Goal: Task Accomplishment & Management: Manage account settings

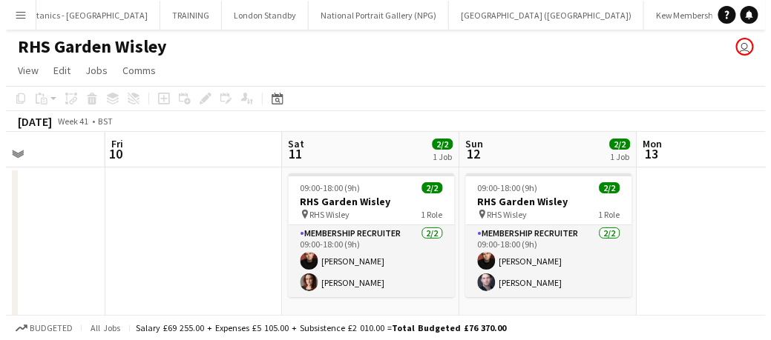
scroll to position [0, 128]
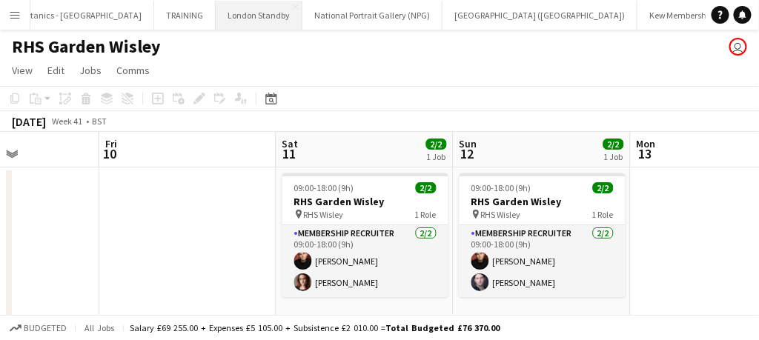
click at [216, 13] on button "London Standby Close" at bounding box center [259, 15] width 87 height 29
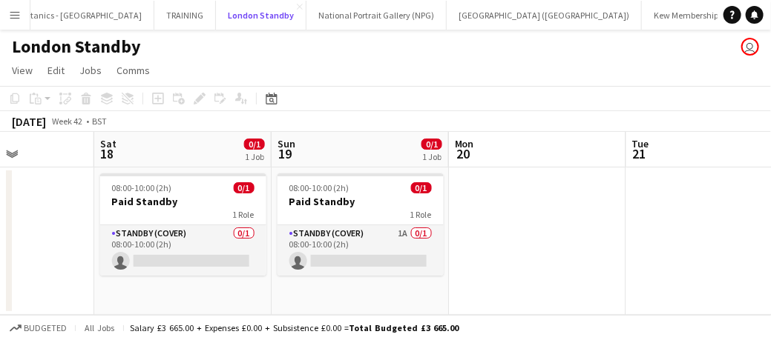
scroll to position [0, 437]
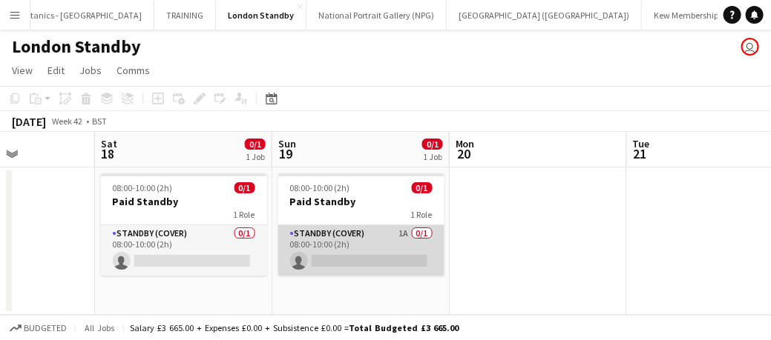
click at [406, 260] on app-card-role "Standby (cover) 1A 0/1 08:00-10:00 (2h) single-neutral-actions" at bounding box center [361, 250] width 166 height 50
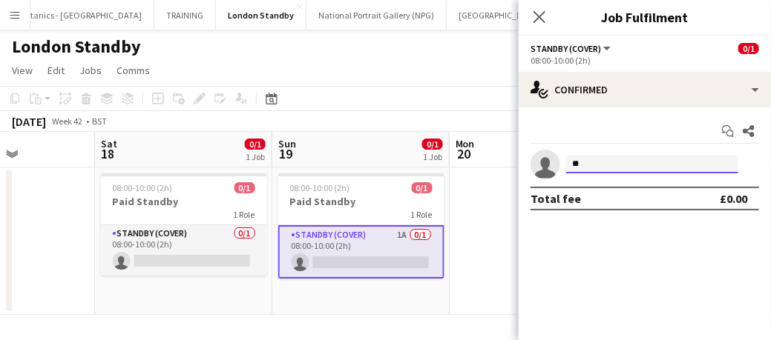
type input "*"
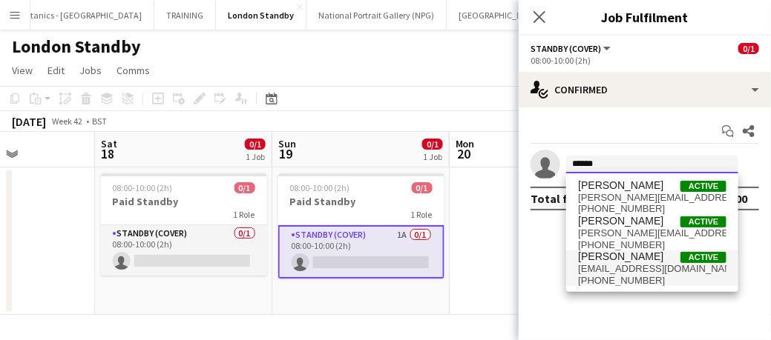
type input "******"
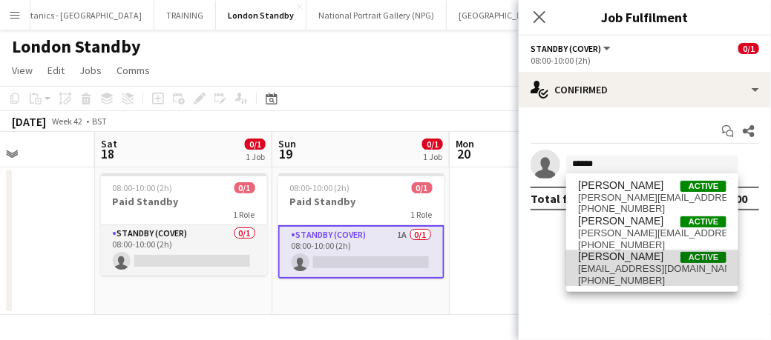
click at [617, 265] on span "[EMAIL_ADDRESS][DOMAIN_NAME]" at bounding box center [652, 269] width 148 height 12
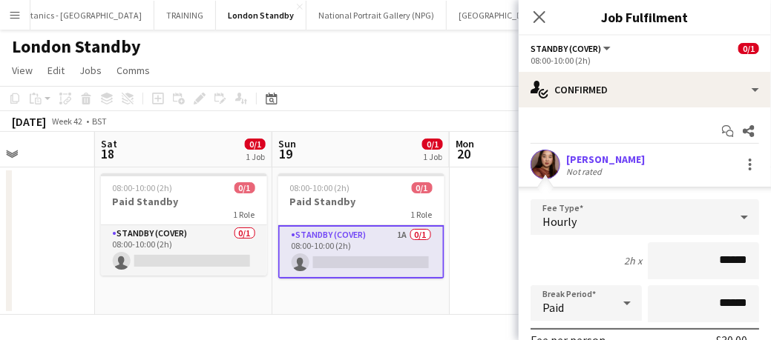
scroll to position [215, 0]
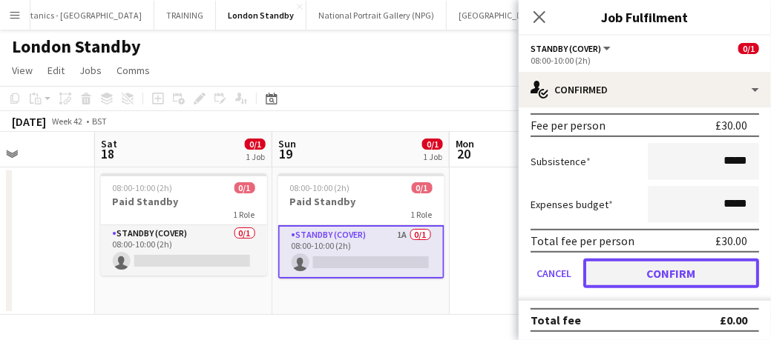
click at [627, 278] on button "Confirm" at bounding box center [671, 274] width 176 height 30
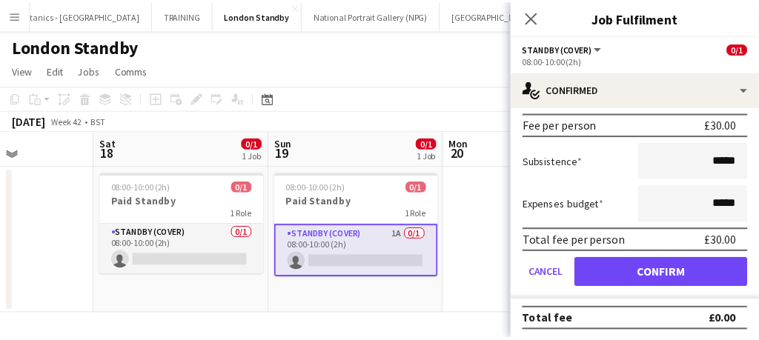
scroll to position [0, 0]
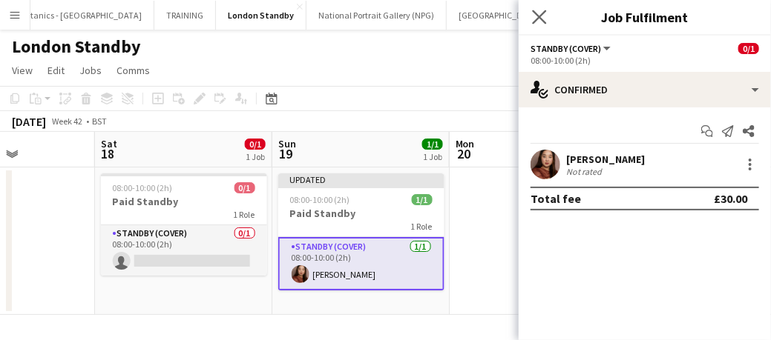
click at [547, 16] on app-icon "Close pop-in" at bounding box center [540, 18] width 22 height 22
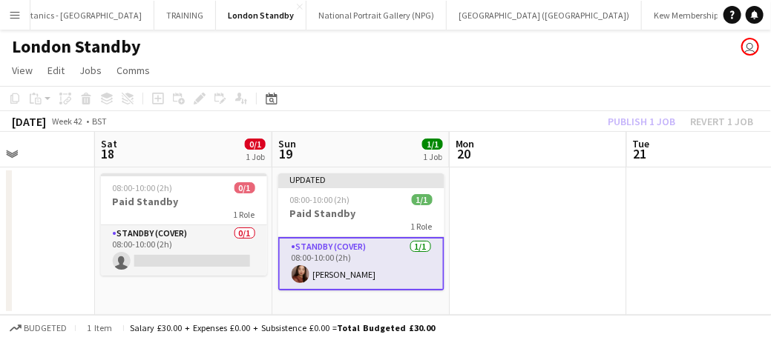
click at [378, 251] on app-card-role "Standby (cover) [DATE] 08:00-10:00 (2h) [PERSON_NAME]" at bounding box center [361, 263] width 166 height 53
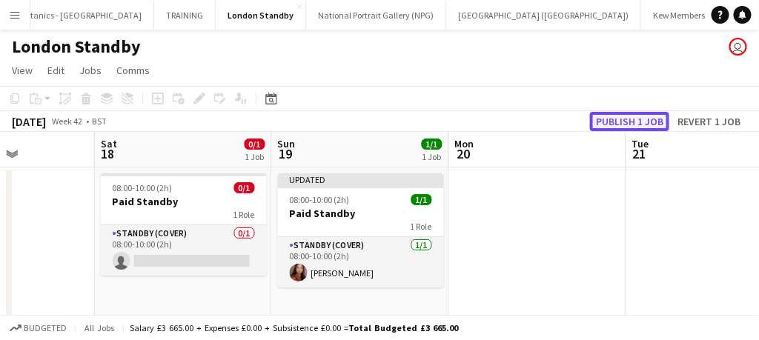
click at [619, 129] on button "Publish 1 job" at bounding box center [629, 121] width 79 height 19
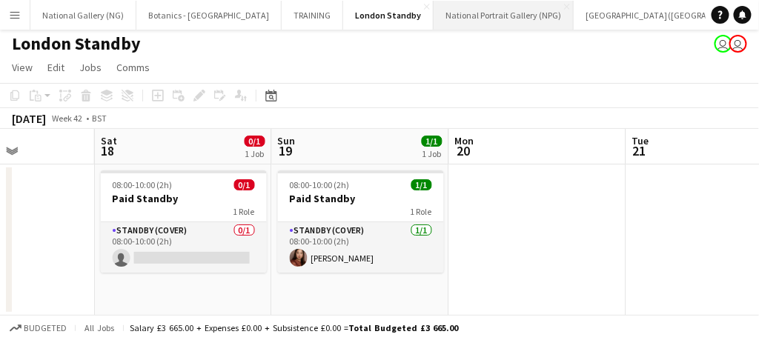
scroll to position [1, 0]
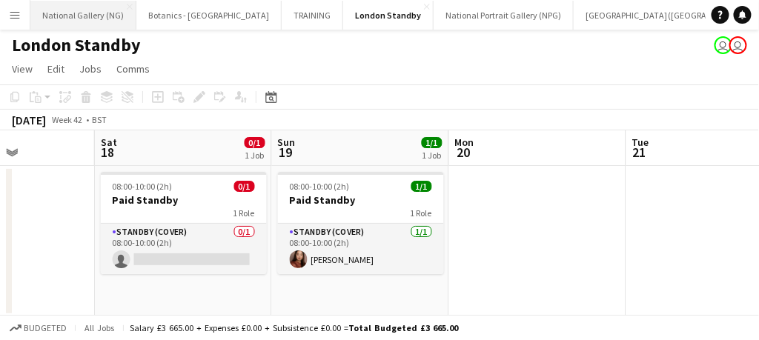
click at [79, 16] on button "National Gallery (NG) Close" at bounding box center [83, 15] width 106 height 29
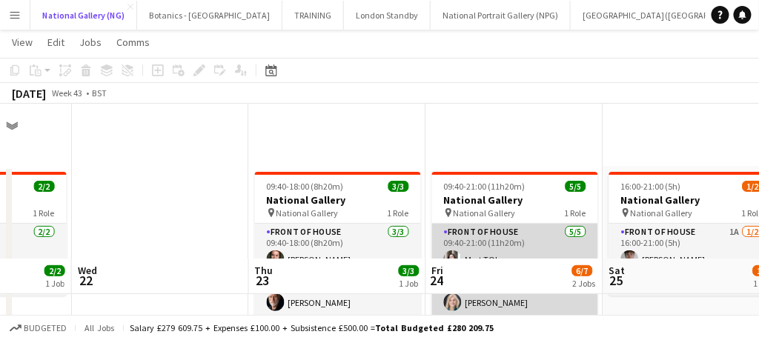
scroll to position [188, 0]
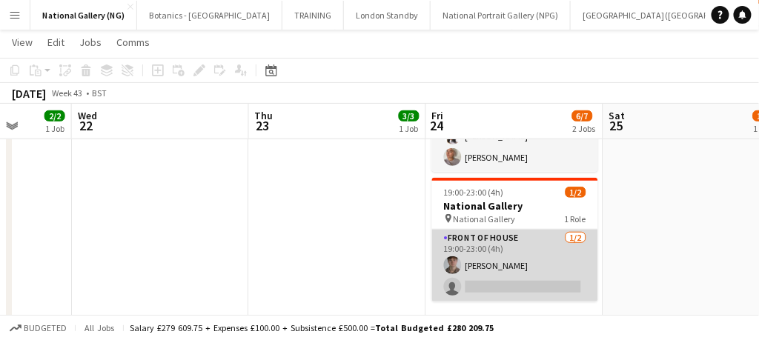
click at [492, 287] on app-card-role "Front of House [DATE] 19:00-23:00 (4h) [PERSON_NAME] single-neutral-actions" at bounding box center [515, 266] width 166 height 72
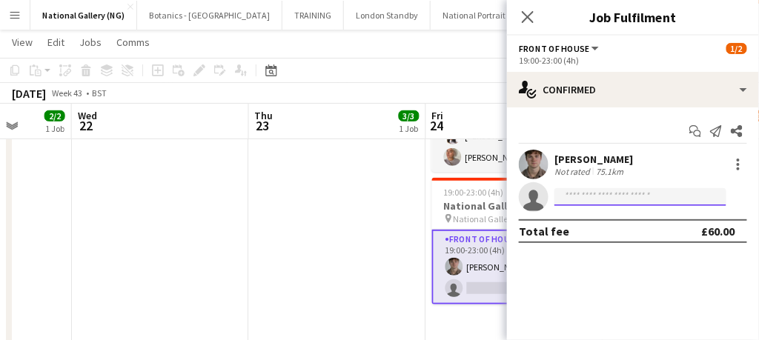
click at [578, 195] on input at bounding box center [641, 197] width 172 height 18
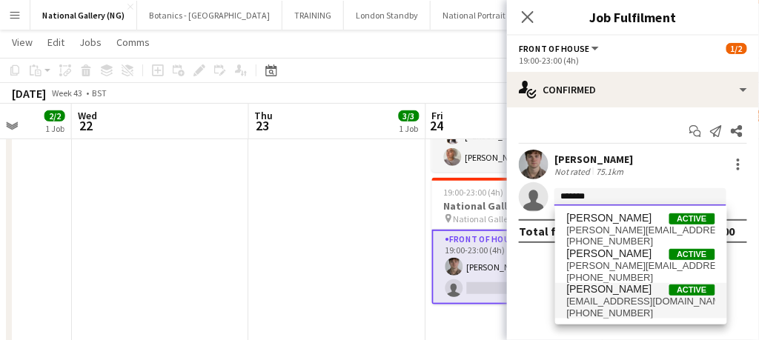
type input "******"
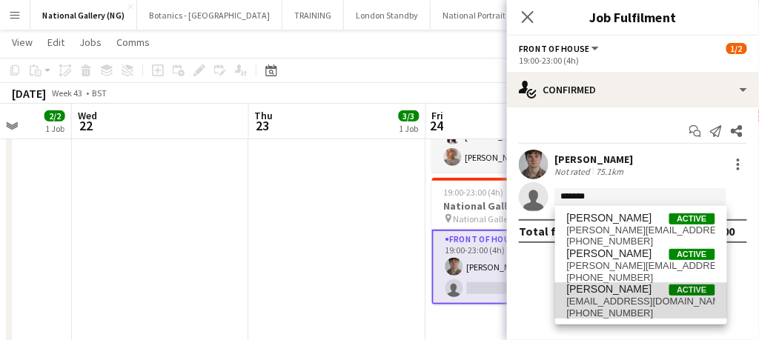
click at [610, 302] on span "[EMAIL_ADDRESS][DOMAIN_NAME]" at bounding box center [641, 302] width 148 height 12
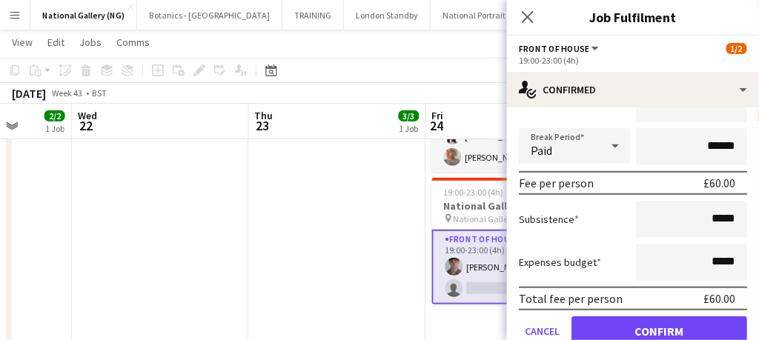
scroll to position [191, 0]
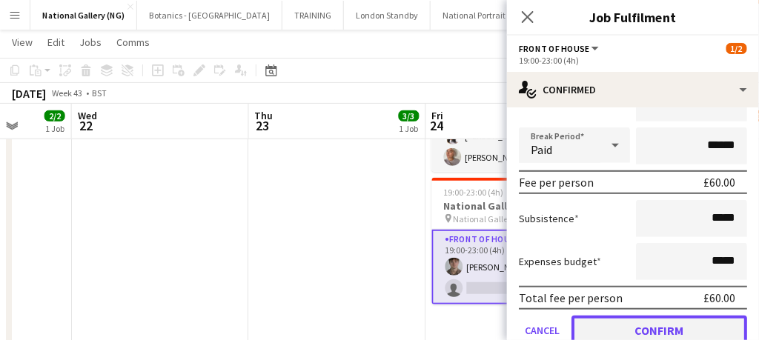
click at [617, 330] on button "Confirm" at bounding box center [660, 331] width 176 height 30
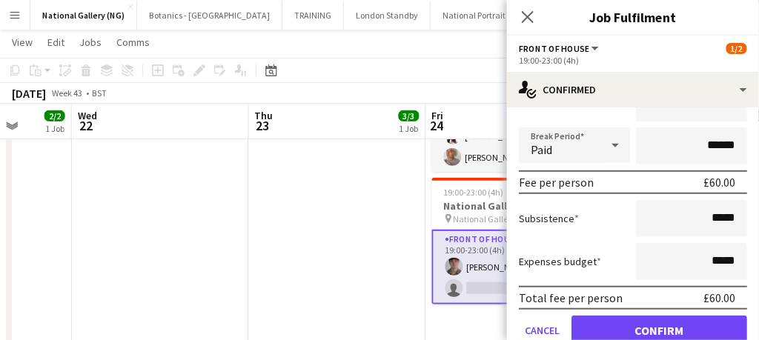
scroll to position [0, 0]
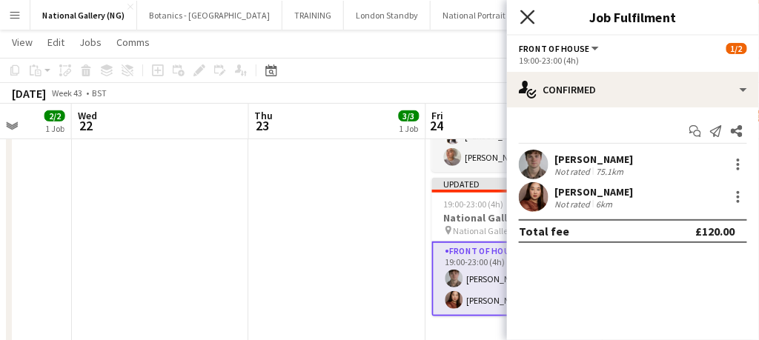
click at [528, 13] on icon "Close pop-in" at bounding box center [528, 17] width 14 height 14
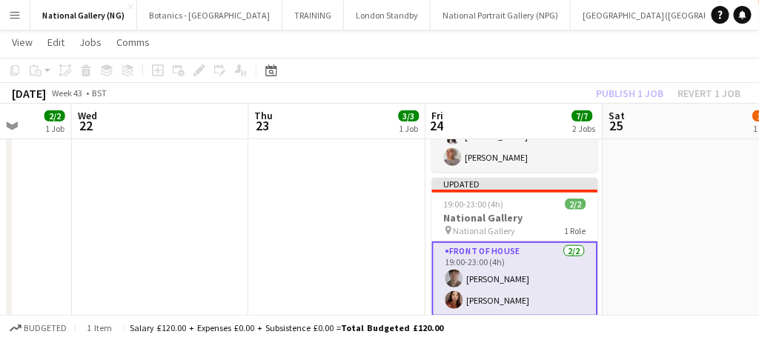
click at [550, 297] on app-card-role "Front of House [DATE] 19:00-23:00 (4h) [PERSON_NAME] [PERSON_NAME]" at bounding box center [515, 279] width 166 height 75
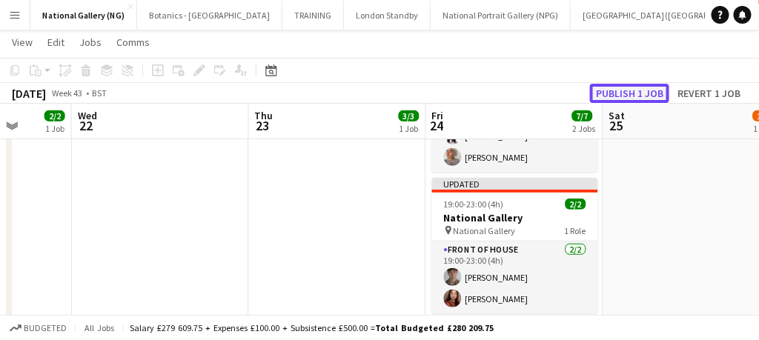
click at [628, 85] on button "Publish 1 job" at bounding box center [629, 93] width 79 height 19
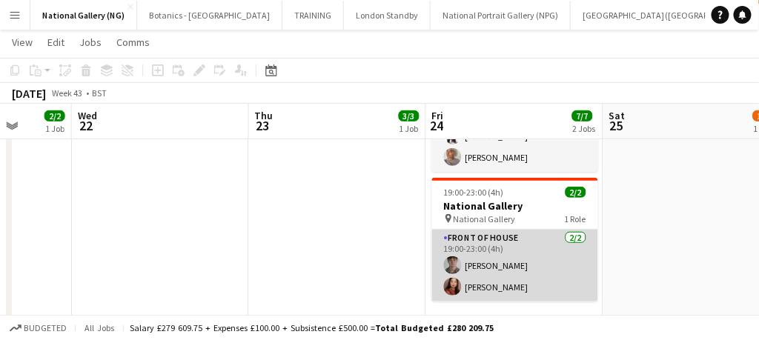
drag, startPoint x: 503, startPoint y: 283, endPoint x: 464, endPoint y: 284, distance: 38.6
click at [464, 284] on app-card-role "Front of House [DATE] 19:00-23:00 (4h) [PERSON_NAME] [PERSON_NAME]" at bounding box center [515, 266] width 166 height 72
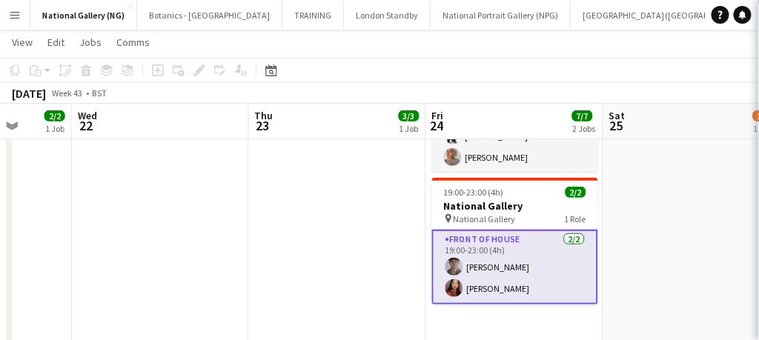
scroll to position [0, 459]
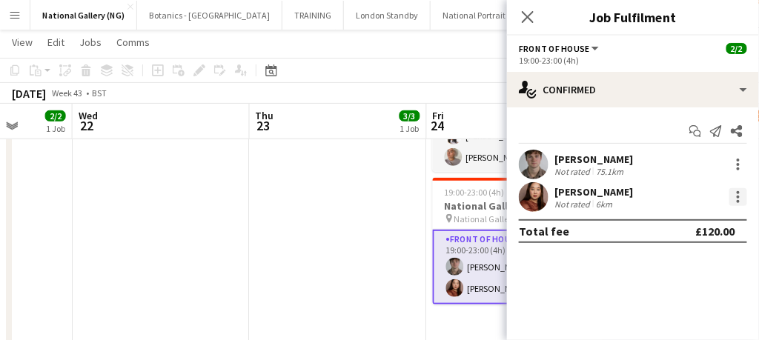
click at [733, 199] on div at bounding box center [739, 197] width 18 height 18
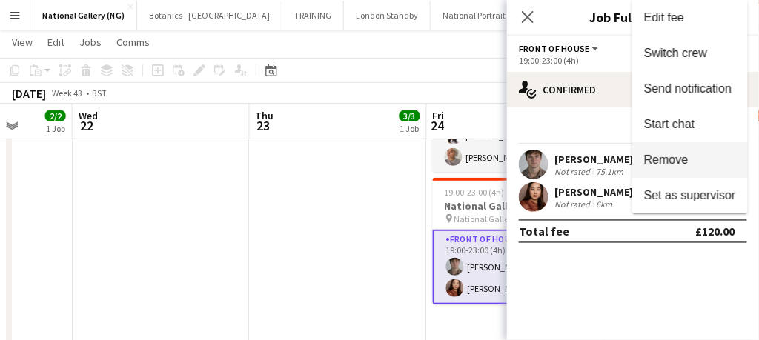
click at [672, 158] on span "Remove" at bounding box center [667, 160] width 44 height 13
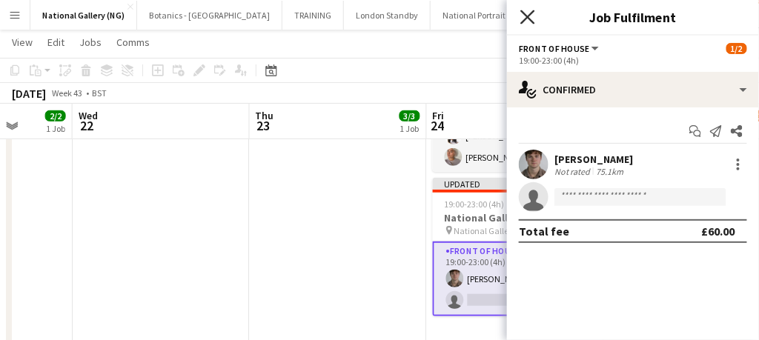
click at [527, 13] on icon "Close pop-in" at bounding box center [528, 17] width 14 height 14
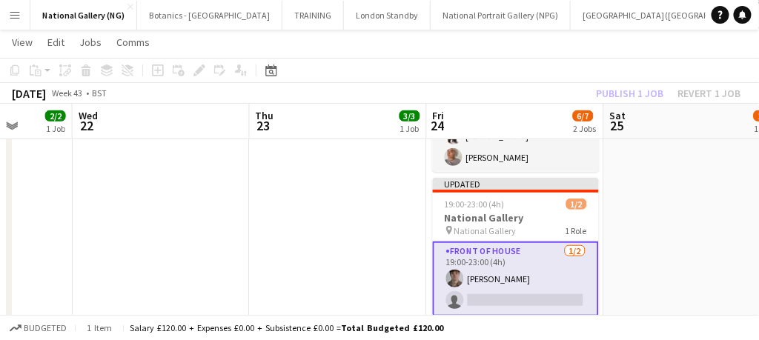
click at [535, 264] on app-card-role "Front of House [DATE] 19:00-23:00 (4h) [PERSON_NAME] single-neutral-actions" at bounding box center [516, 279] width 166 height 75
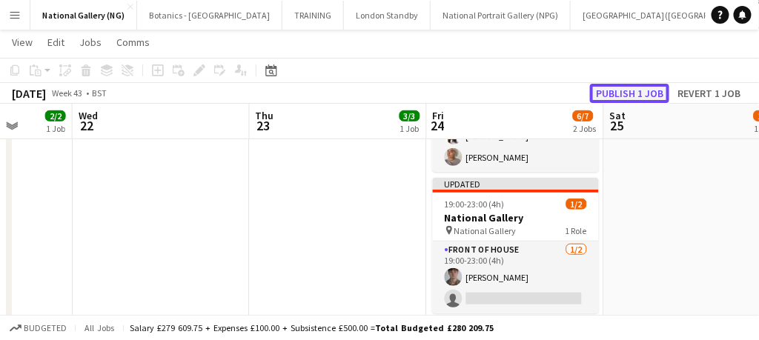
click at [629, 92] on button "Publish 1 job" at bounding box center [629, 93] width 79 height 19
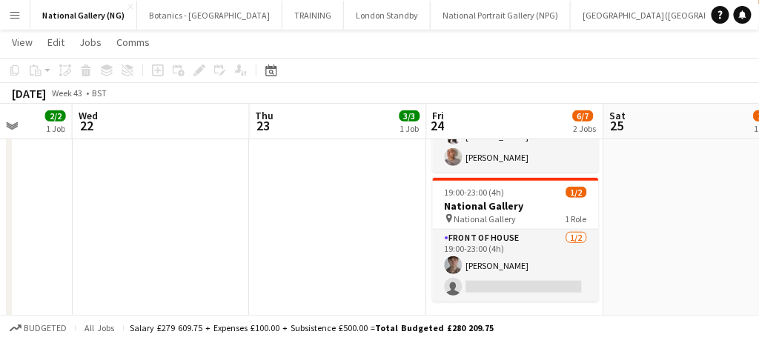
click at [340, 254] on app-date-cell "09:40-18:00 (8h20m) 3/3 National Gallery pin National Gallery 1 Role Front of H…" at bounding box center [338, 171] width 177 height 386
